Goal: Information Seeking & Learning: Learn about a topic

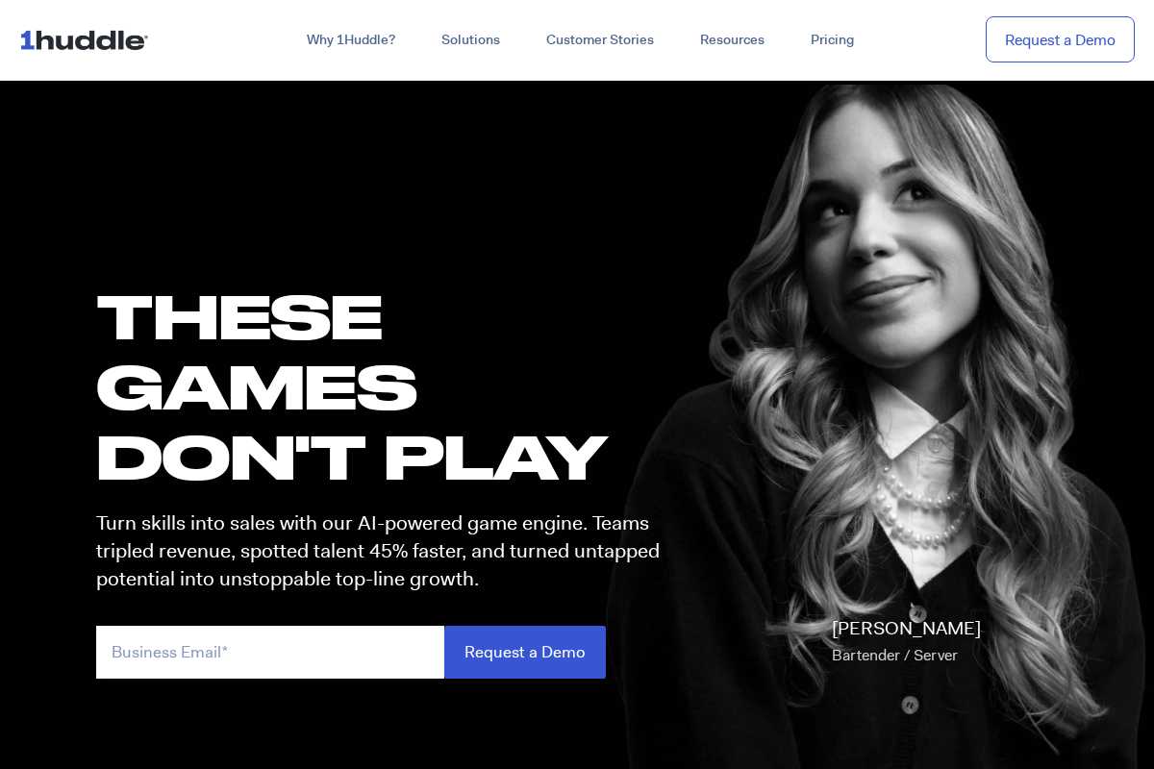
scroll to position [962, 0]
